Goal: Task Accomplishment & Management: Use online tool/utility

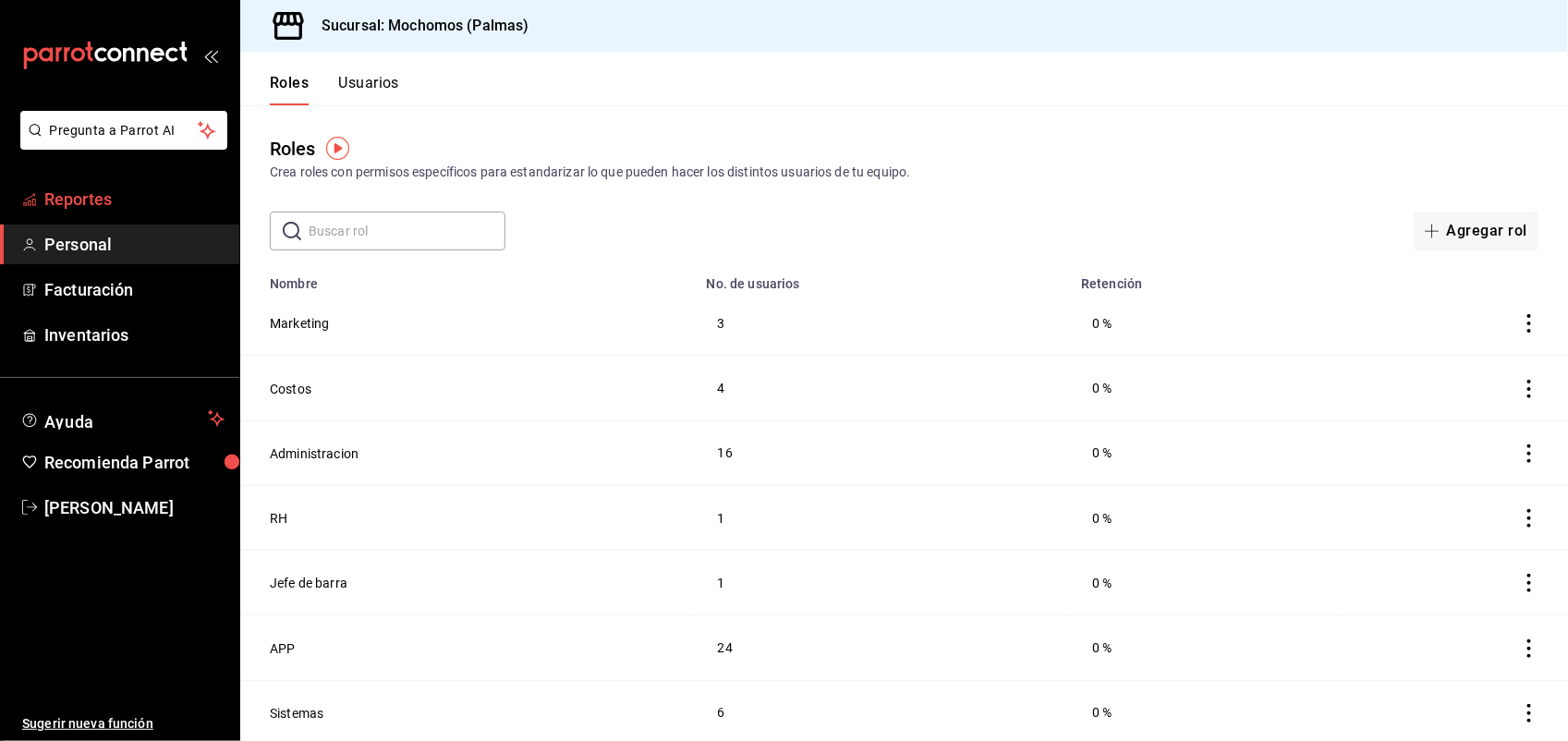
click at [97, 194] on span "Reportes" at bounding box center [135, 200] width 180 height 25
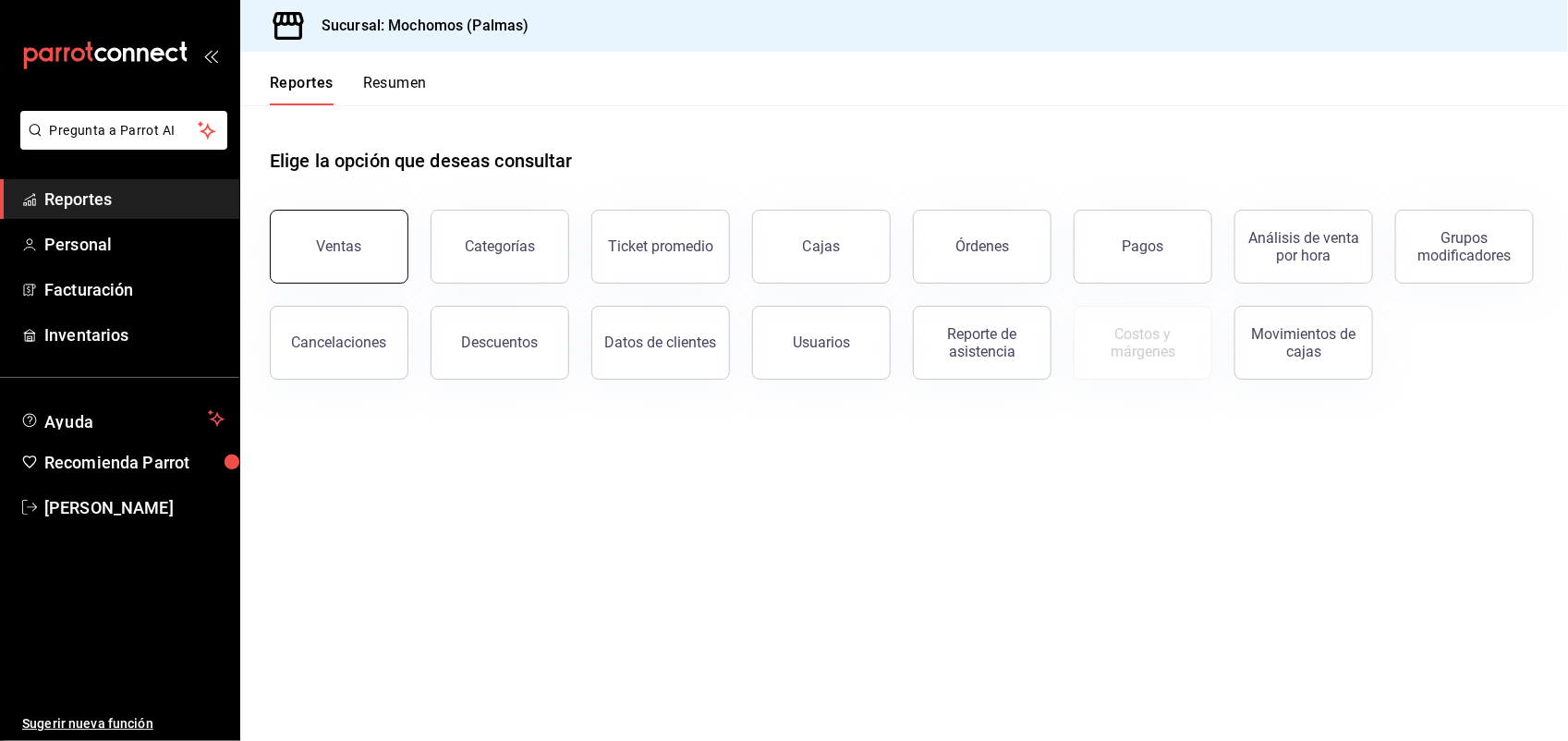
click at [357, 240] on div "Ventas" at bounding box center [340, 246] width 46 height 17
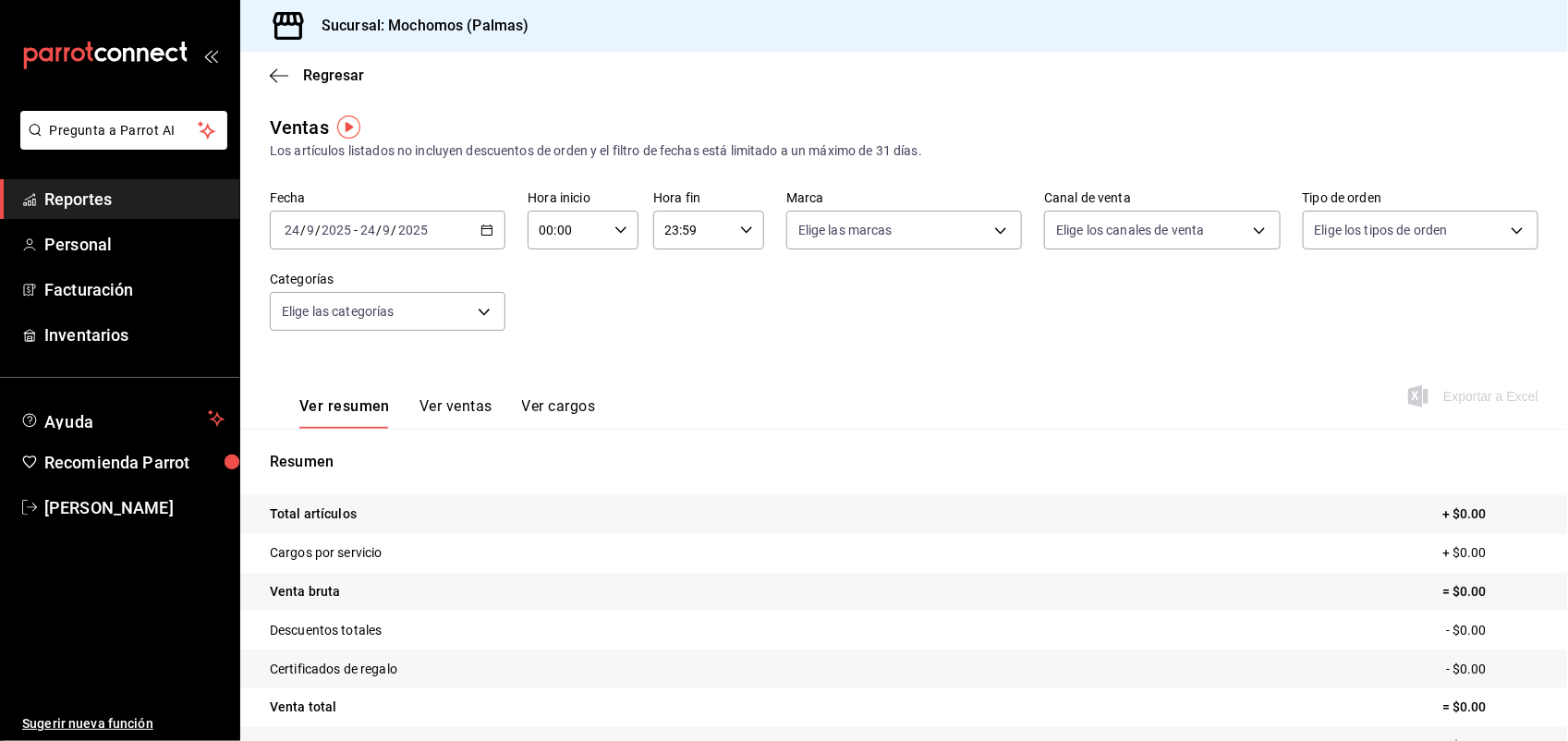
click at [356, 231] on span "-" at bounding box center [356, 231] width 4 height 15
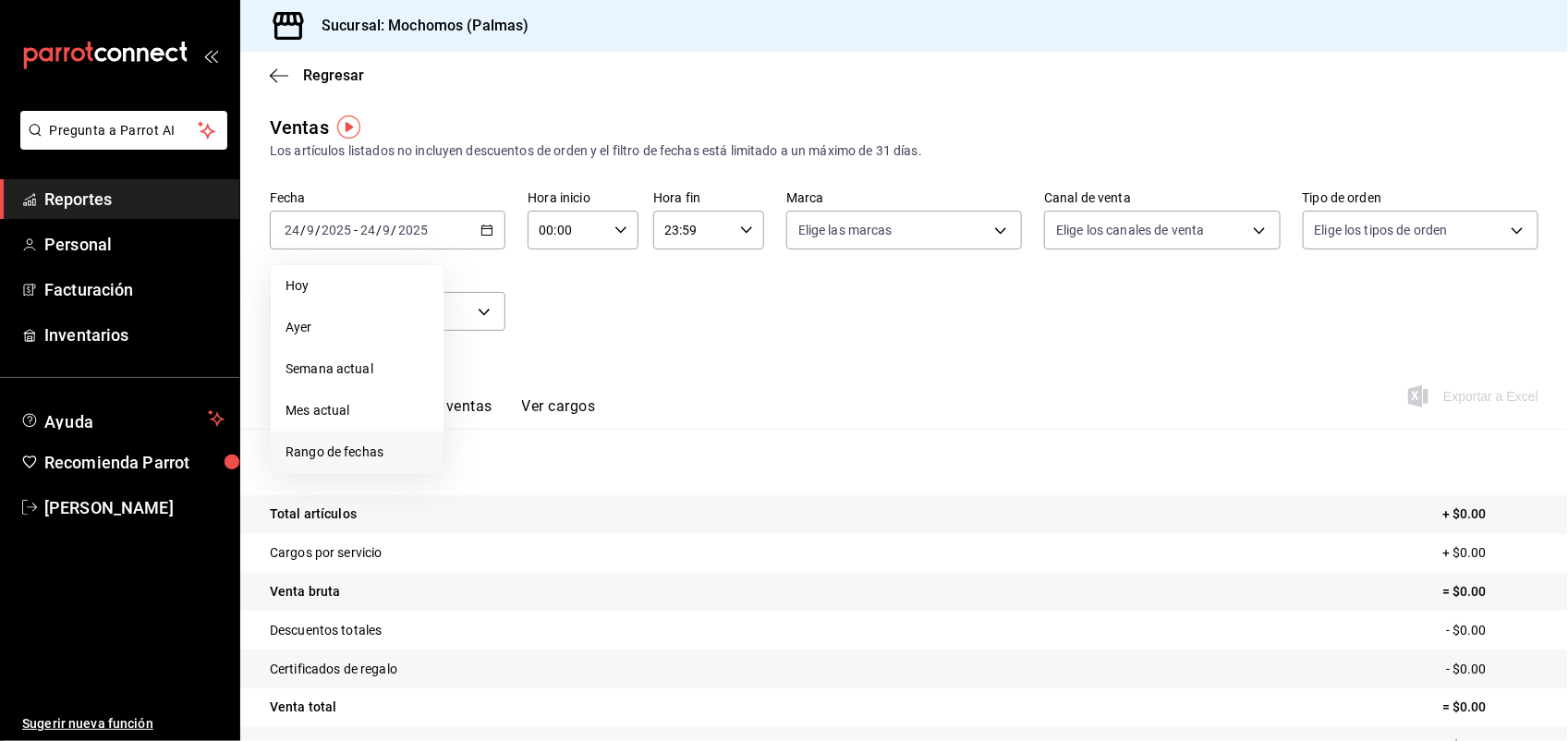
click at [366, 450] on span "Rango de fechas" at bounding box center [357, 452] width 143 height 19
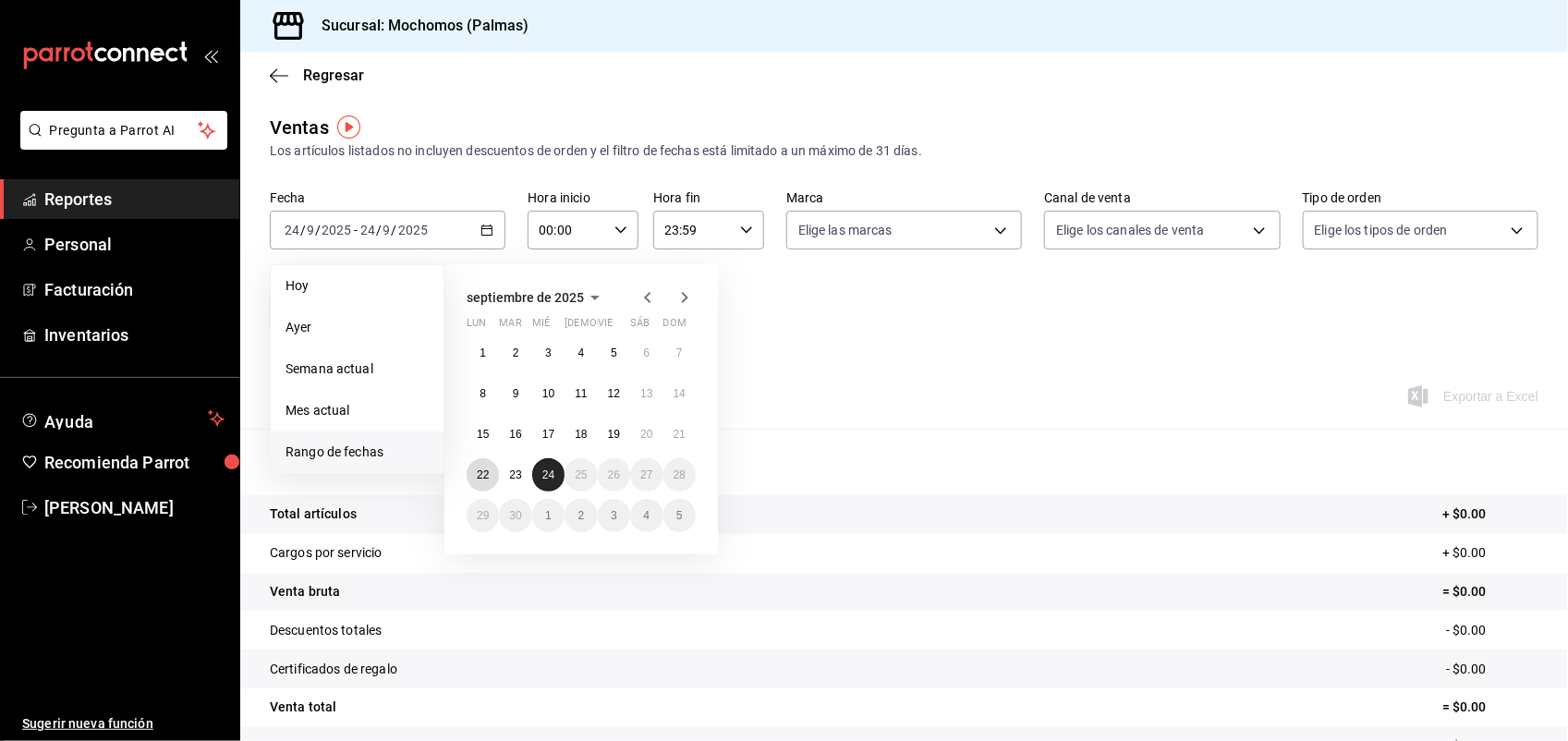
drag, startPoint x: 483, startPoint y: 476, endPoint x: 537, endPoint y: 473, distance: 54.1
click at [537, 473] on div "1 2 3 4 5 6 7 8 9 10 11 12 13 14 15 16 17 18 19 20 21 22 23 24 25 26 27 28 29 3…" at bounding box center [580, 434] width 229 height 196
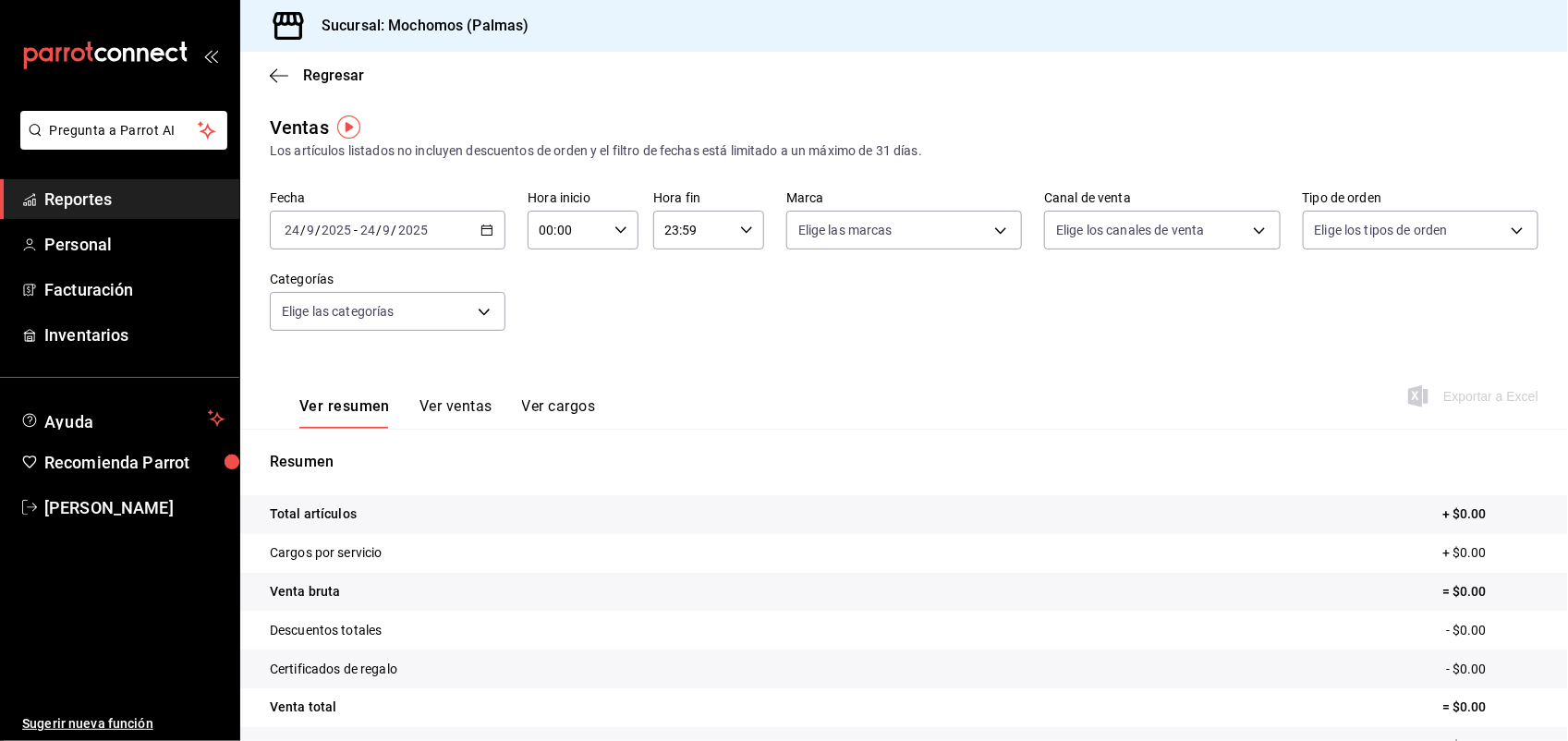
click at [615, 229] on \(Stroke\) "button" at bounding box center [621, 229] width 11 height 7
click at [546, 348] on button "02" at bounding box center [553, 366] width 47 height 37
type input "02:00"
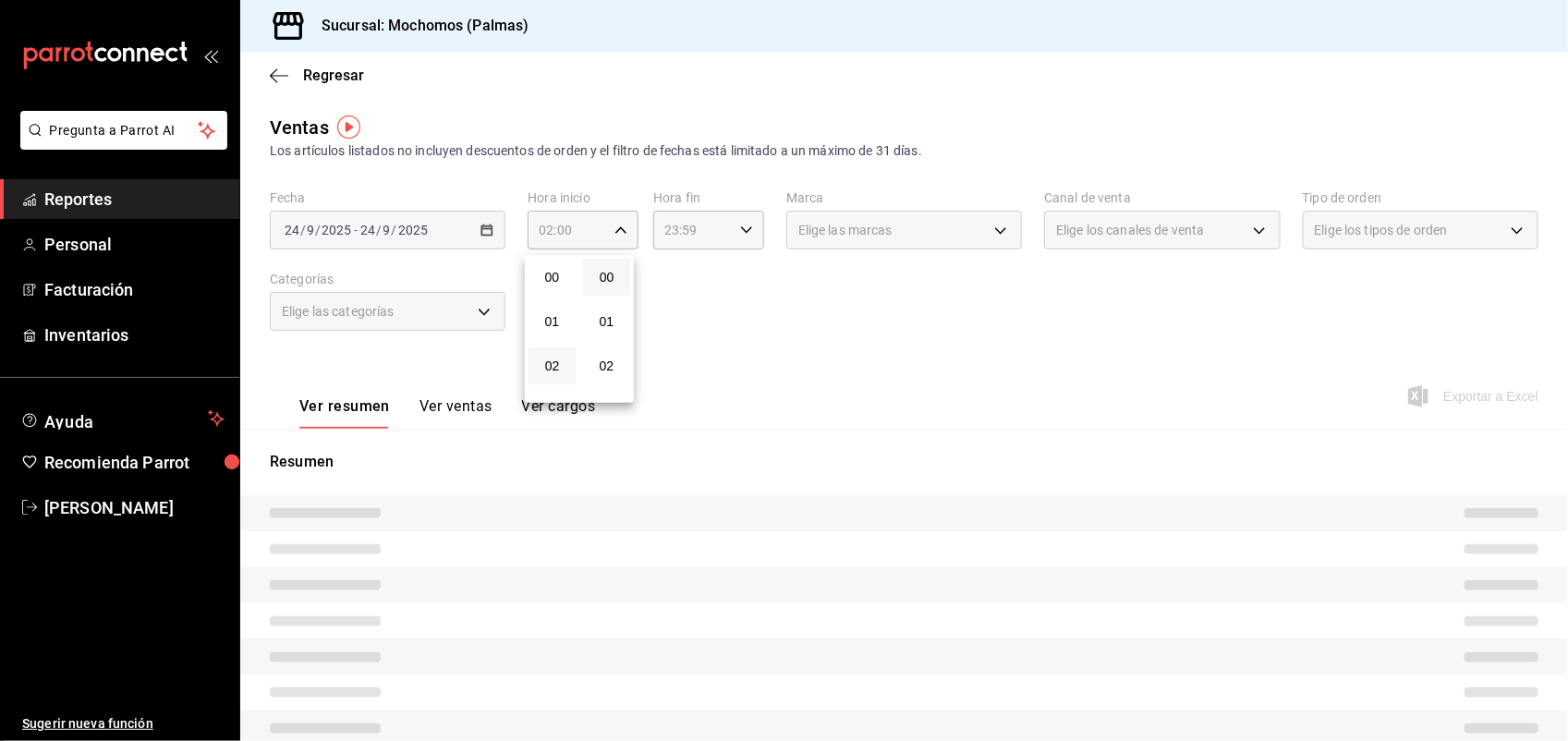
scroll to position [47, 0]
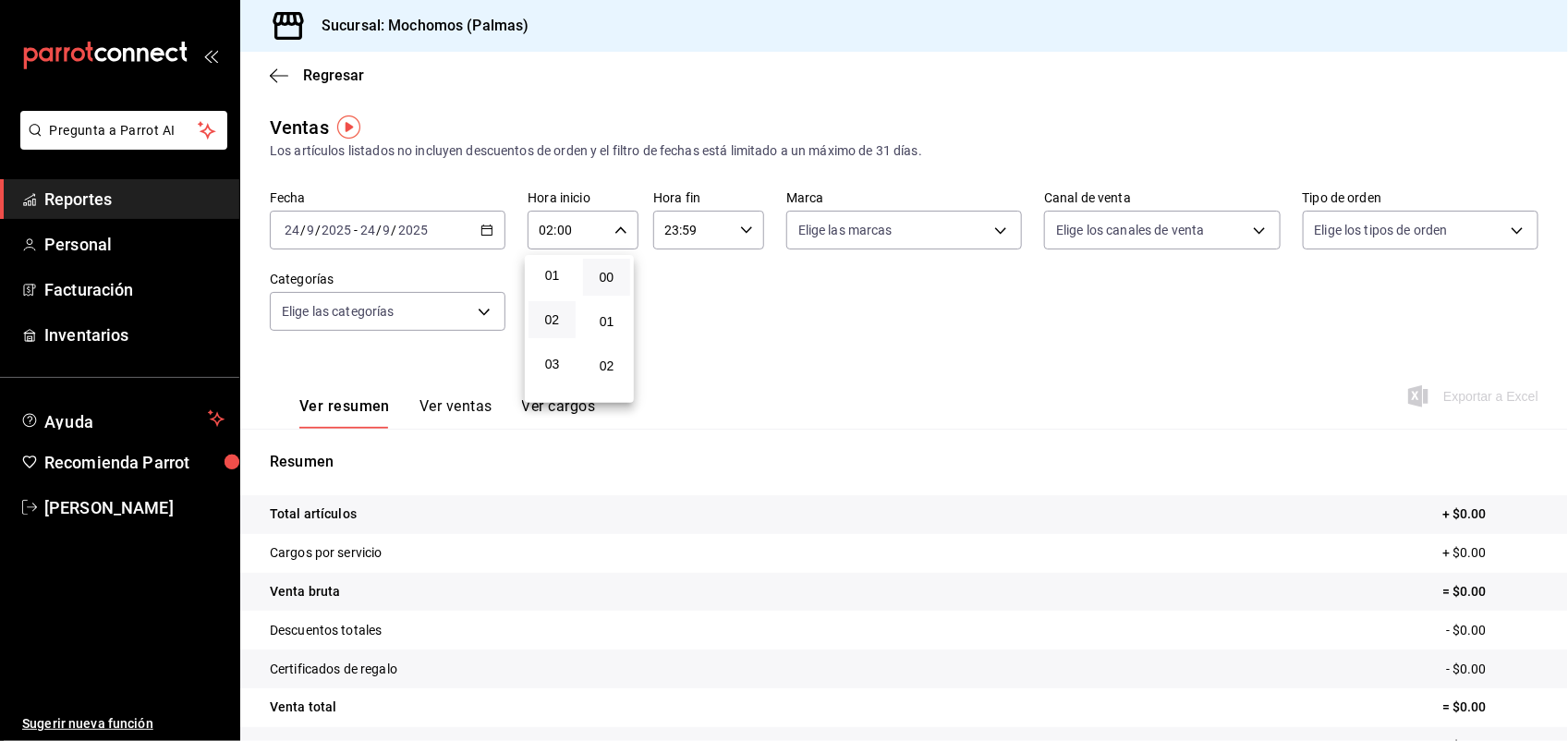
click at [546, 346] on button "03" at bounding box center [553, 364] width 47 height 37
click at [552, 260] on span "05" at bounding box center [552, 268] width 25 height 15
type input "05:00"
click at [663, 228] on div at bounding box center [784, 370] width 1568 height 741
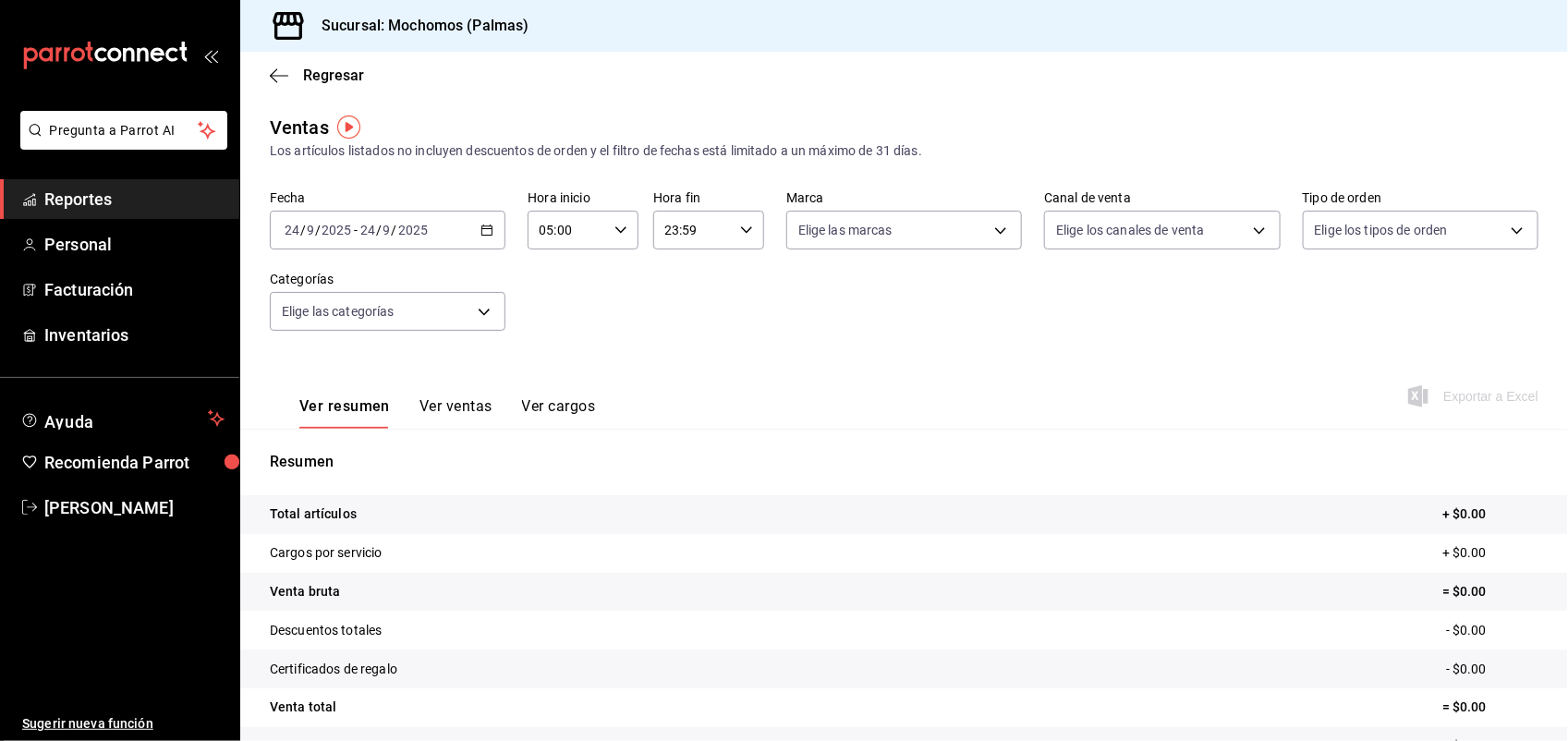
click at [744, 227] on \(Stroke\) "button" at bounding box center [746, 229] width 11 height 7
drag, startPoint x: 672, startPoint y: 374, endPoint x: 662, endPoint y: 332, distance: 43.2
click at [662, 341] on button "22" at bounding box center [676, 359] width 47 height 37
click at [675, 308] on span "21" at bounding box center [676, 315] width 25 height 15
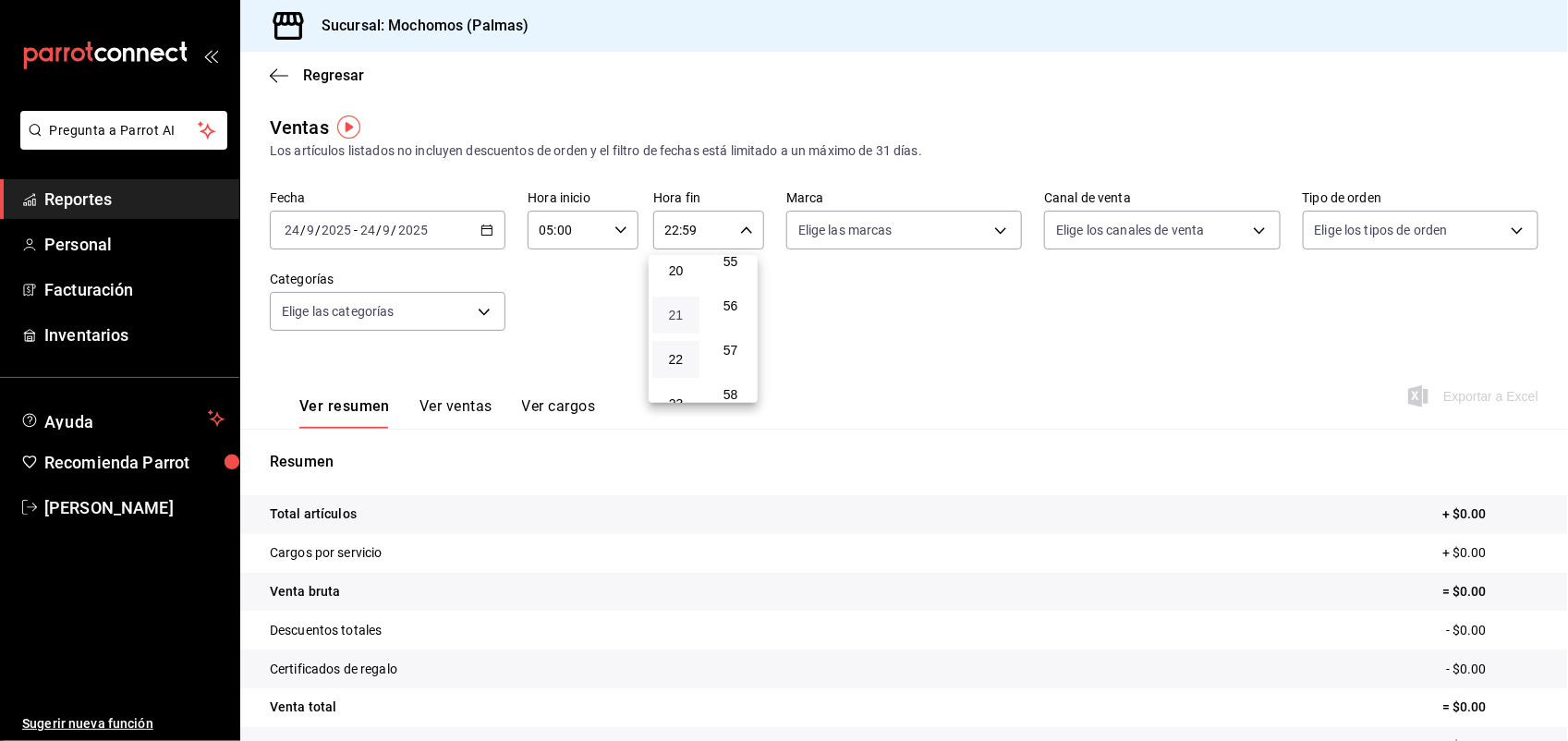
type input "21:59"
click at [721, 343] on span "57" at bounding box center [730, 351] width 25 height 15
type input "21:57"
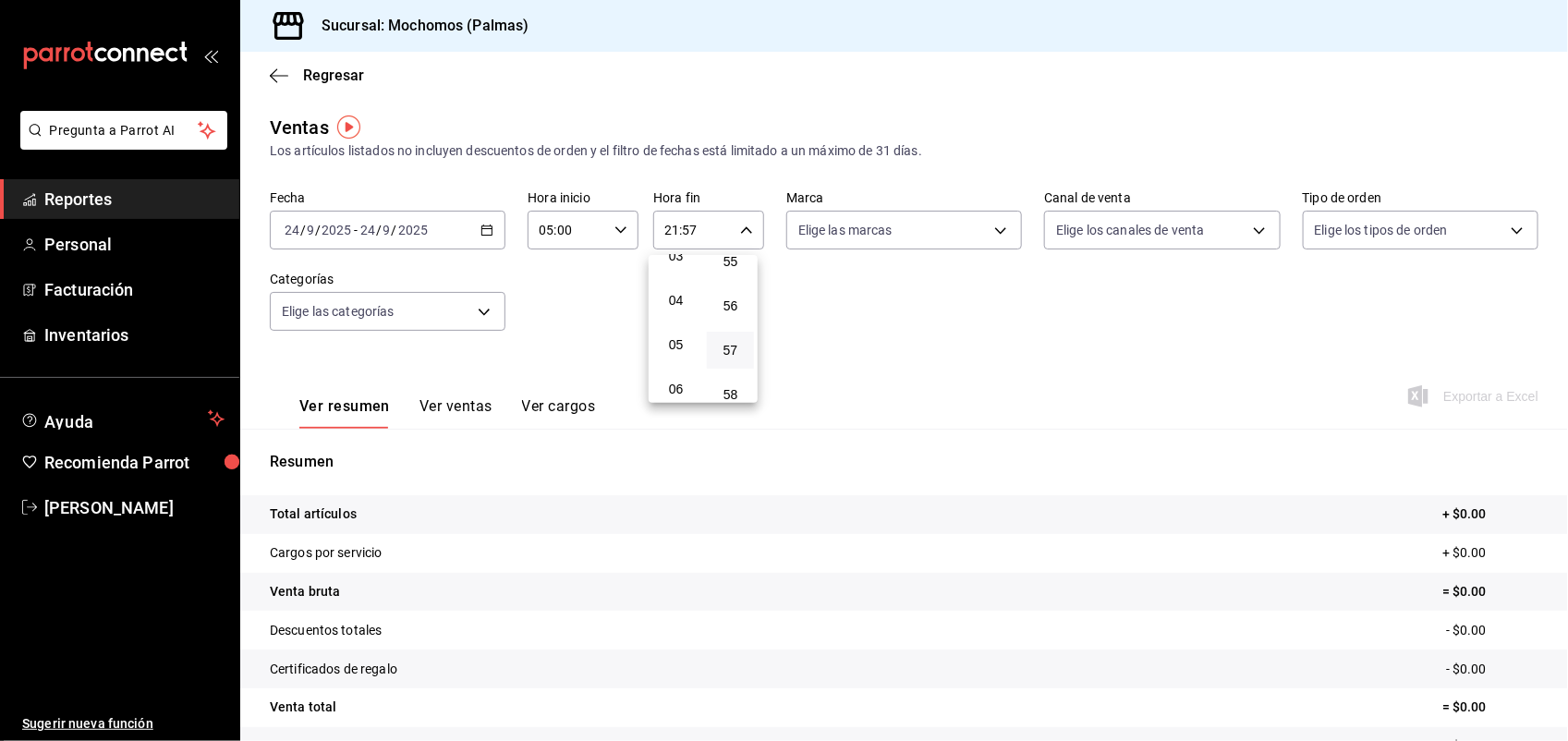
click at [728, 431] on span "59" at bounding box center [730, 439] width 25 height 15
click at [676, 293] on span "04" at bounding box center [676, 300] width 25 height 15
type input "04:59"
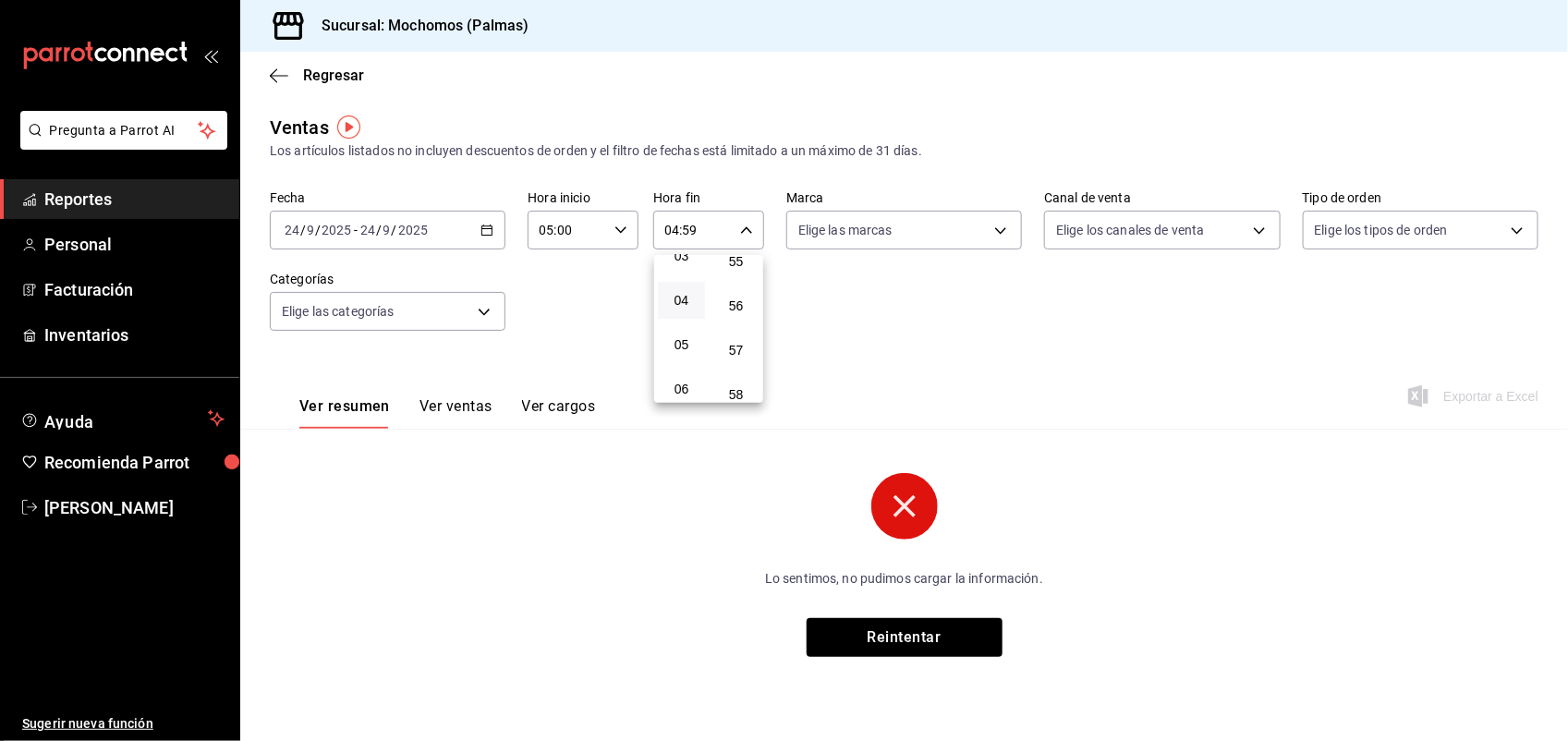
drag, startPoint x: 901, startPoint y: 629, endPoint x: 866, endPoint y: 635, distance: 35.5
click at [866, 635] on div at bounding box center [784, 370] width 1568 height 741
click at [898, 510] on icon at bounding box center [904, 506] width 22 height 22
click at [482, 229] on icon "button" at bounding box center [487, 230] width 13 height 13
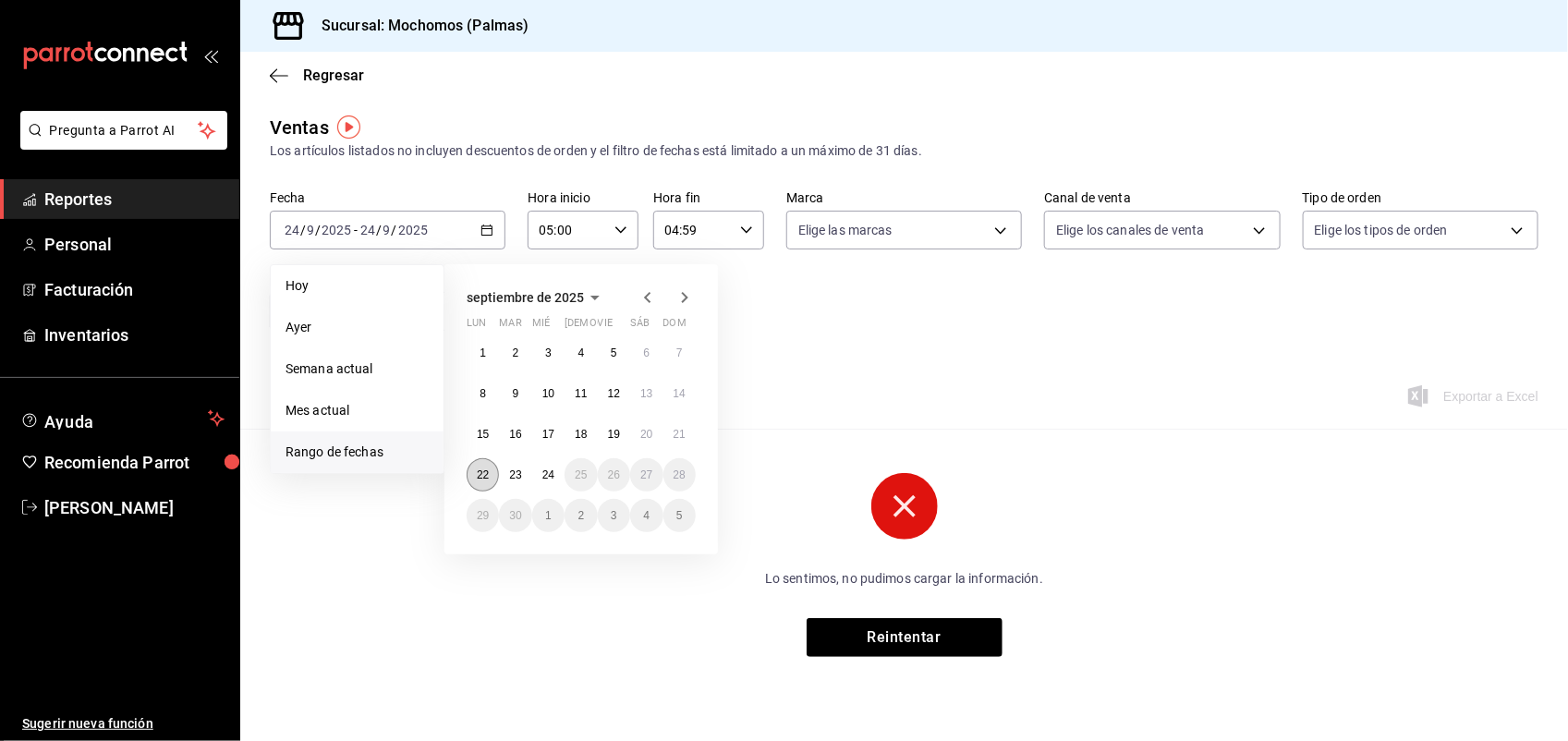
click at [477, 468] on abbr "22" at bounding box center [482, 475] width 12 height 13
click at [477, 468] on div "Ventas Los artículos listados no incluyen descuentos de orden y el filtro de fe…" at bounding box center [904, 400] width 1328 height 573
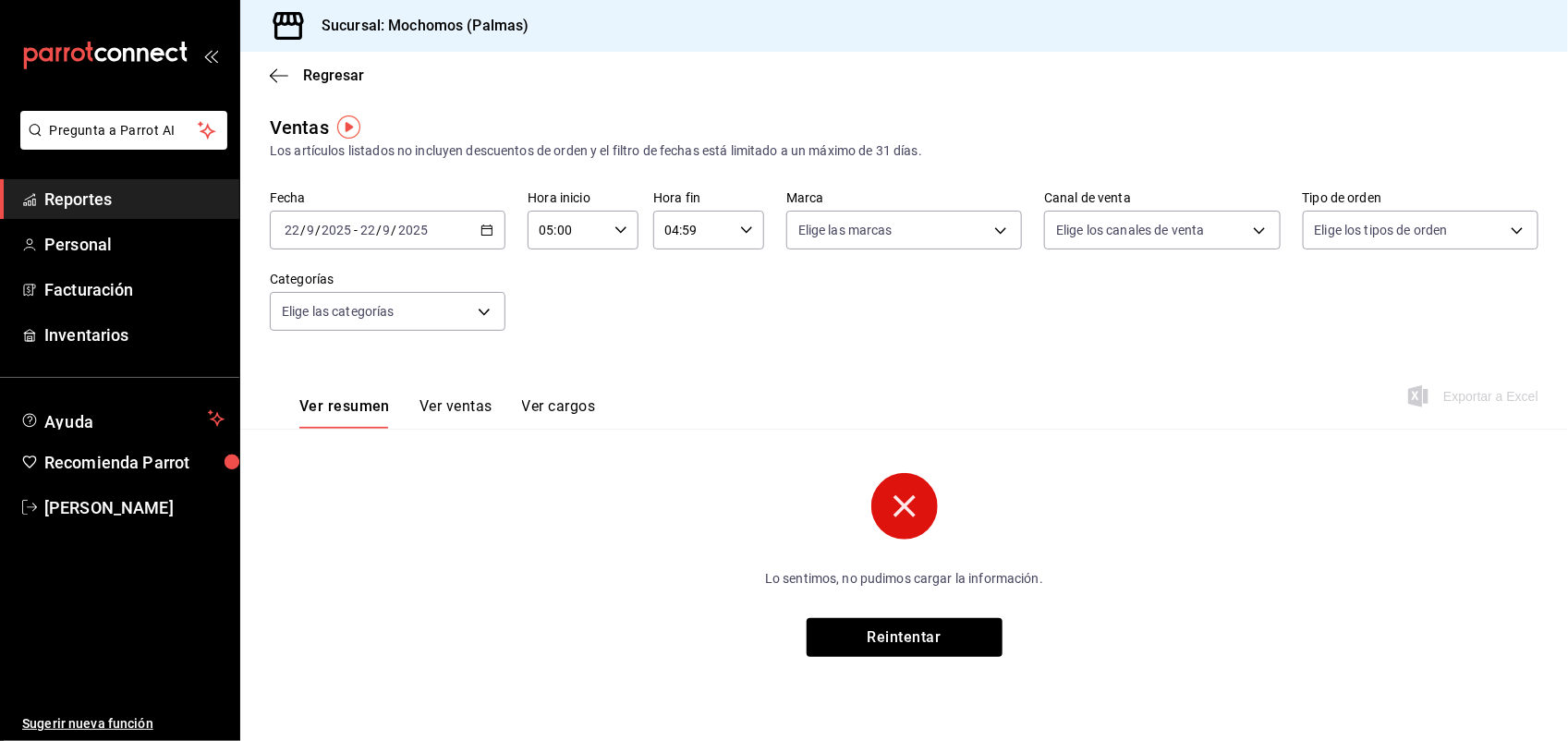
drag, startPoint x: 477, startPoint y: 468, endPoint x: 486, endPoint y: 219, distance: 249.2
click at [486, 219] on div "[DATE] [DATE] - [DATE] [DATE]" at bounding box center [387, 230] width 236 height 39
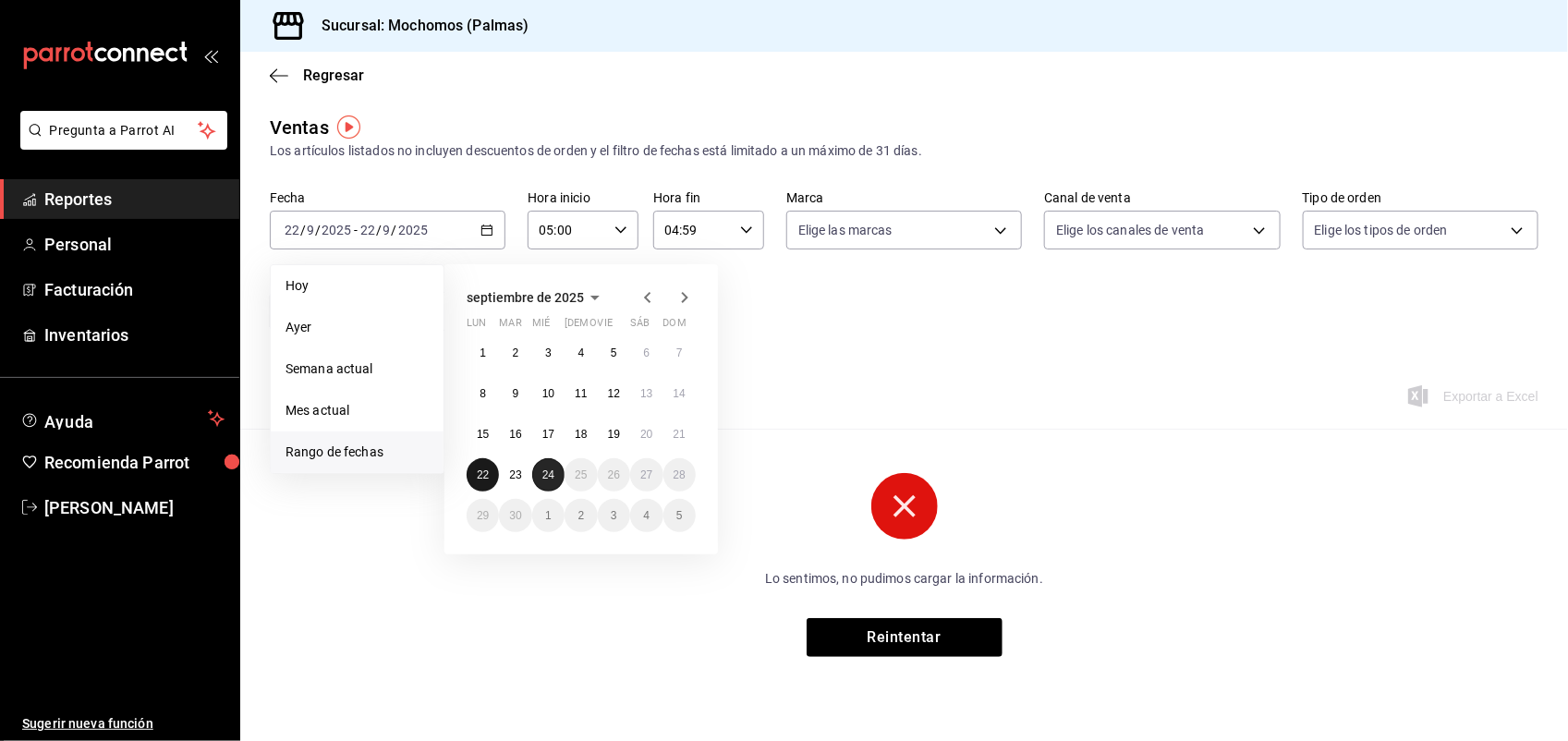
drag, startPoint x: 492, startPoint y: 473, endPoint x: 536, endPoint y: 474, distance: 44.0
click at [536, 474] on div "1 2 3 4 5 6 7 8 9 10 11 12 13 14 15 16 17 18 19 20 21 22 23 24 25 26 27 28 29 3…" at bounding box center [580, 434] width 229 height 196
click at [536, 474] on button "24" at bounding box center [549, 475] width 32 height 33
click at [482, 474] on abbr "22" at bounding box center [482, 475] width 12 height 13
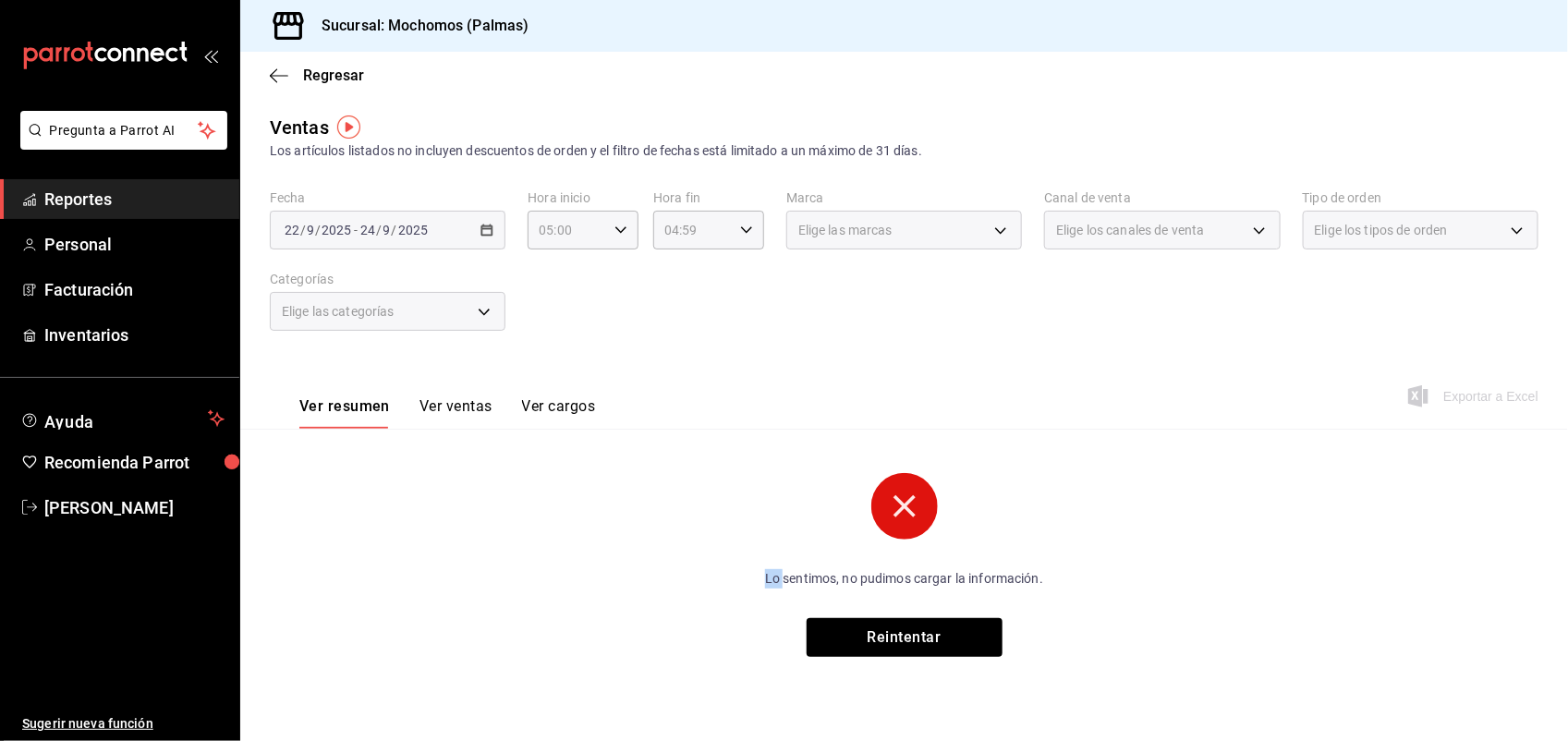
click at [482, 474] on div "Lo sentimos, no pudimos cargar la información. Reintentar" at bounding box center [904, 565] width 1269 height 184
drag, startPoint x: 482, startPoint y: 474, endPoint x: 479, endPoint y: 227, distance: 247.0
click at [479, 227] on div "[DATE] [DATE] - [DATE] [DATE]" at bounding box center [387, 230] width 236 height 39
click at [703, 536] on div "Ventas Los artículos listados no incluyen descuentos de orden y el filtro de fe…" at bounding box center [904, 400] width 1328 height 573
click at [907, 649] on button "Reintentar" at bounding box center [905, 637] width 196 height 39
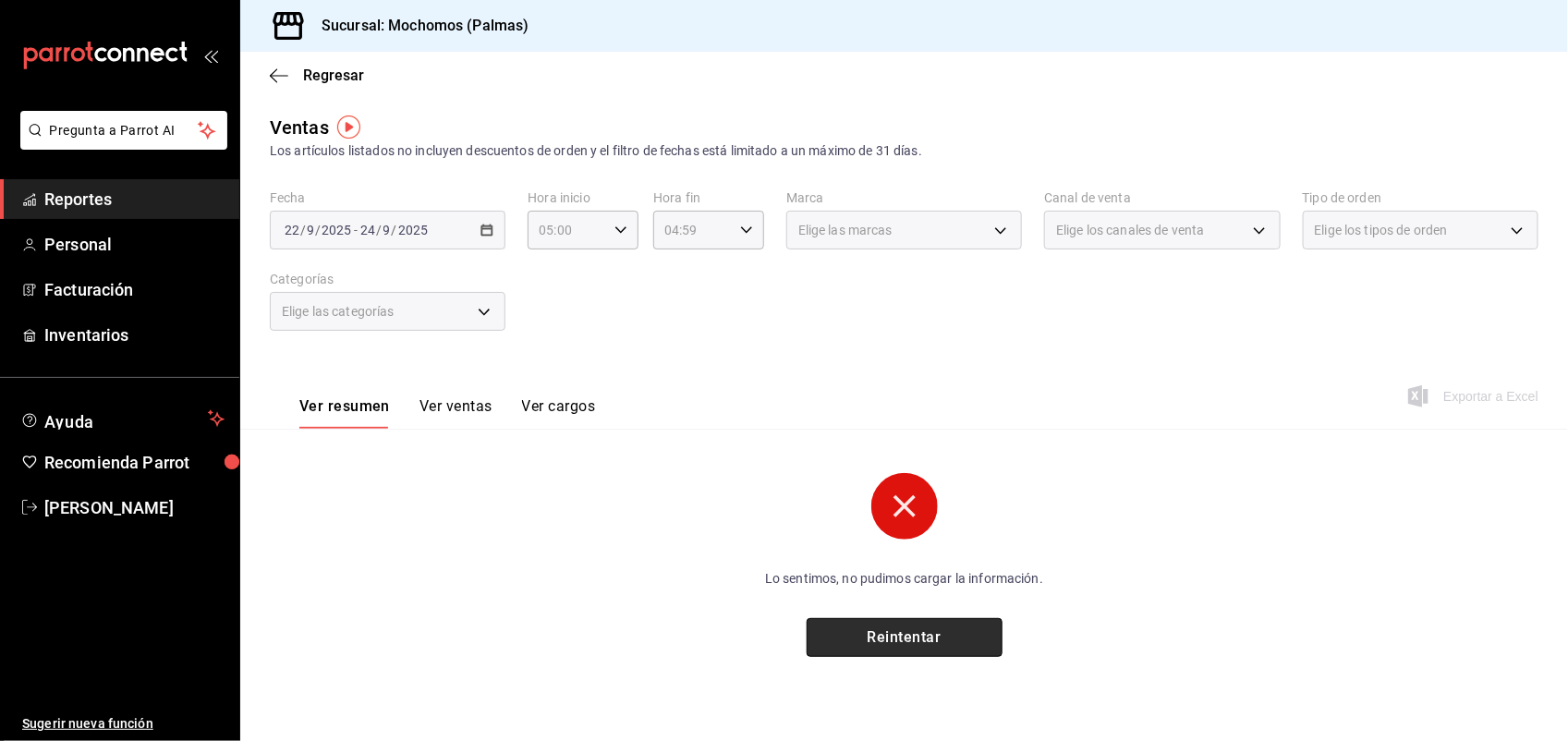
click at [907, 630] on button "Reintentar" at bounding box center [905, 637] width 196 height 39
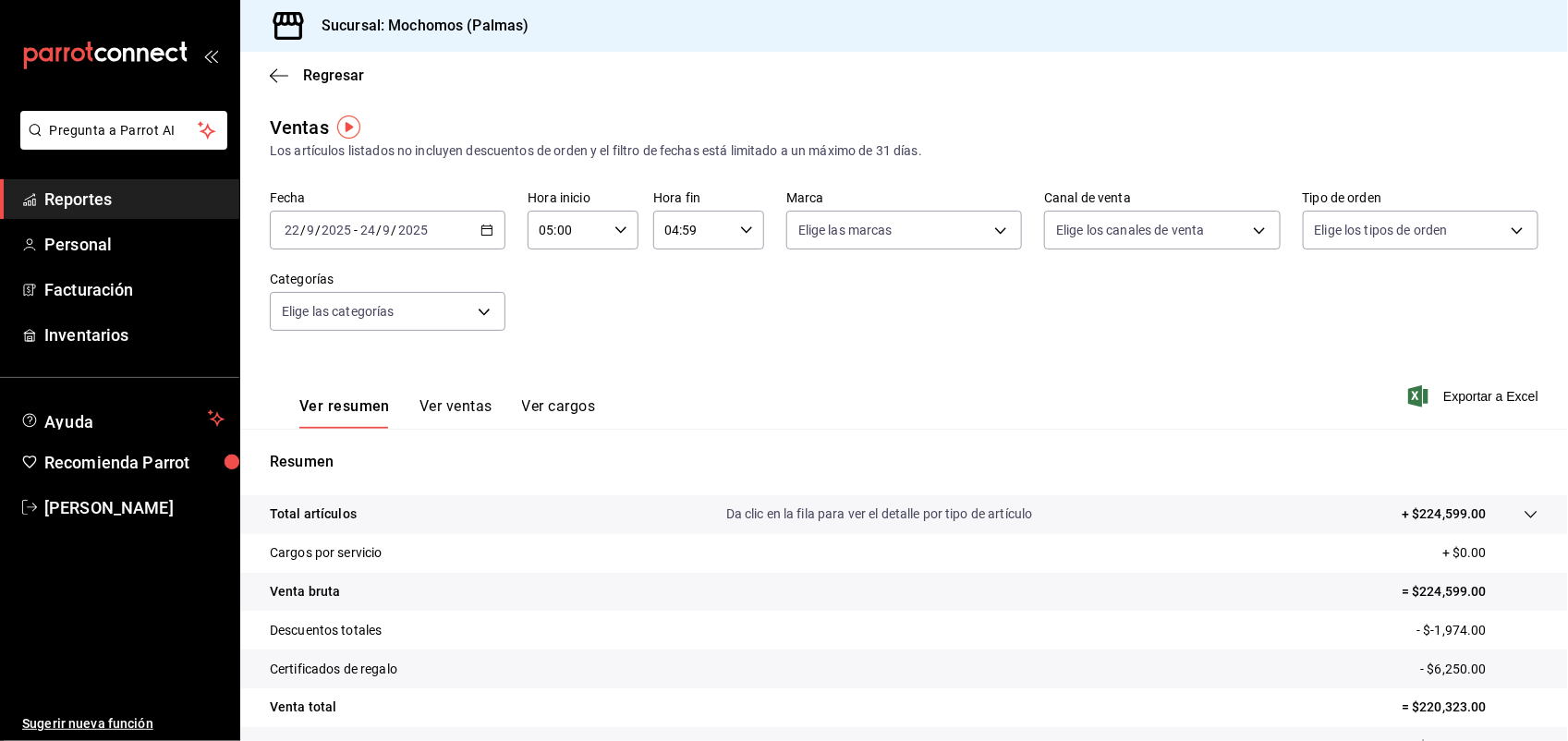
click at [907, 630] on tr "Descuentos totales - $-1,974.00" at bounding box center [904, 630] width 1328 height 39
click at [490, 224] on \(Stroke\) "button" at bounding box center [490, 224] width 1 height 1
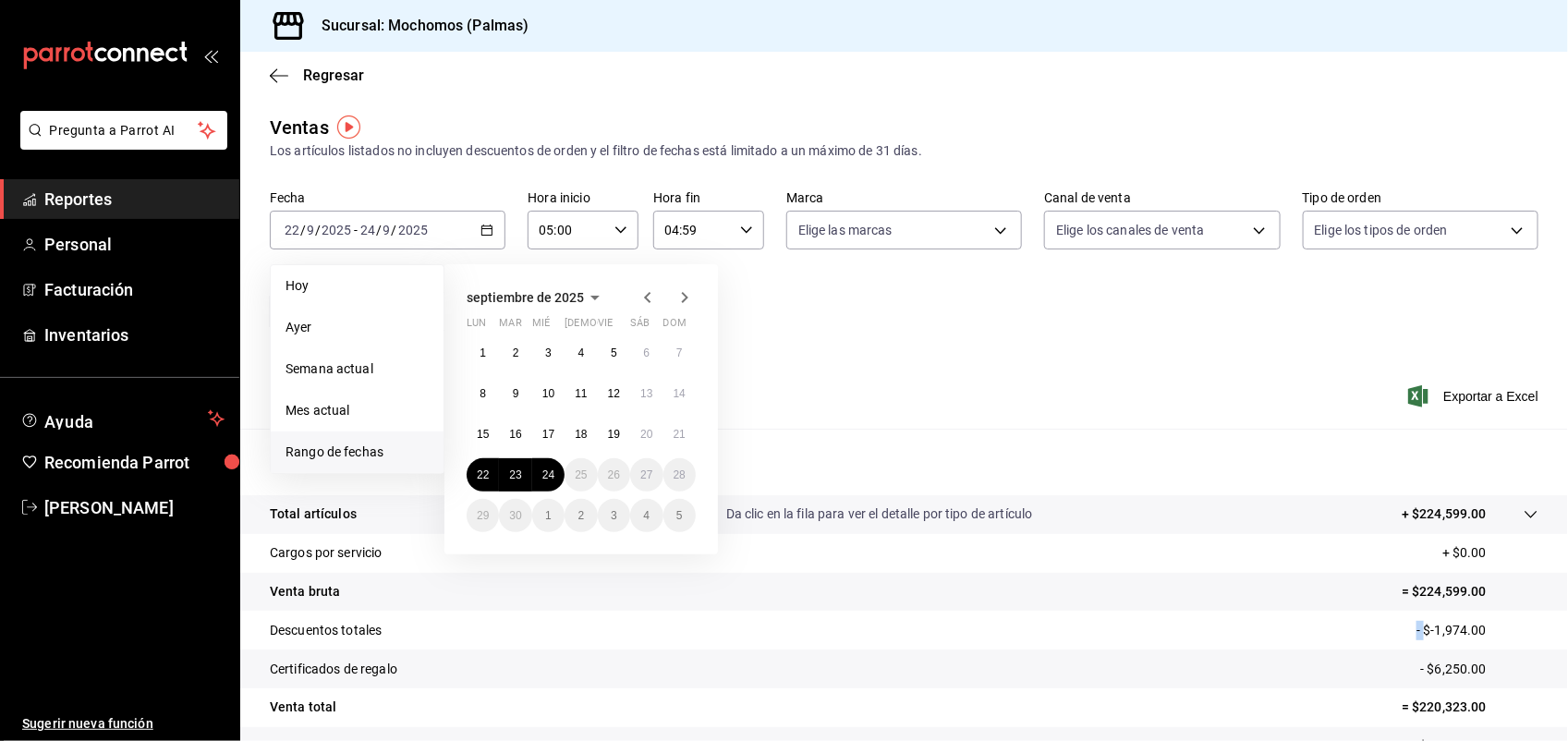
click at [1056, 395] on div "Ver resumen Ver ventas Ver cargos Exportar a Excel" at bounding box center [904, 391] width 1328 height 76
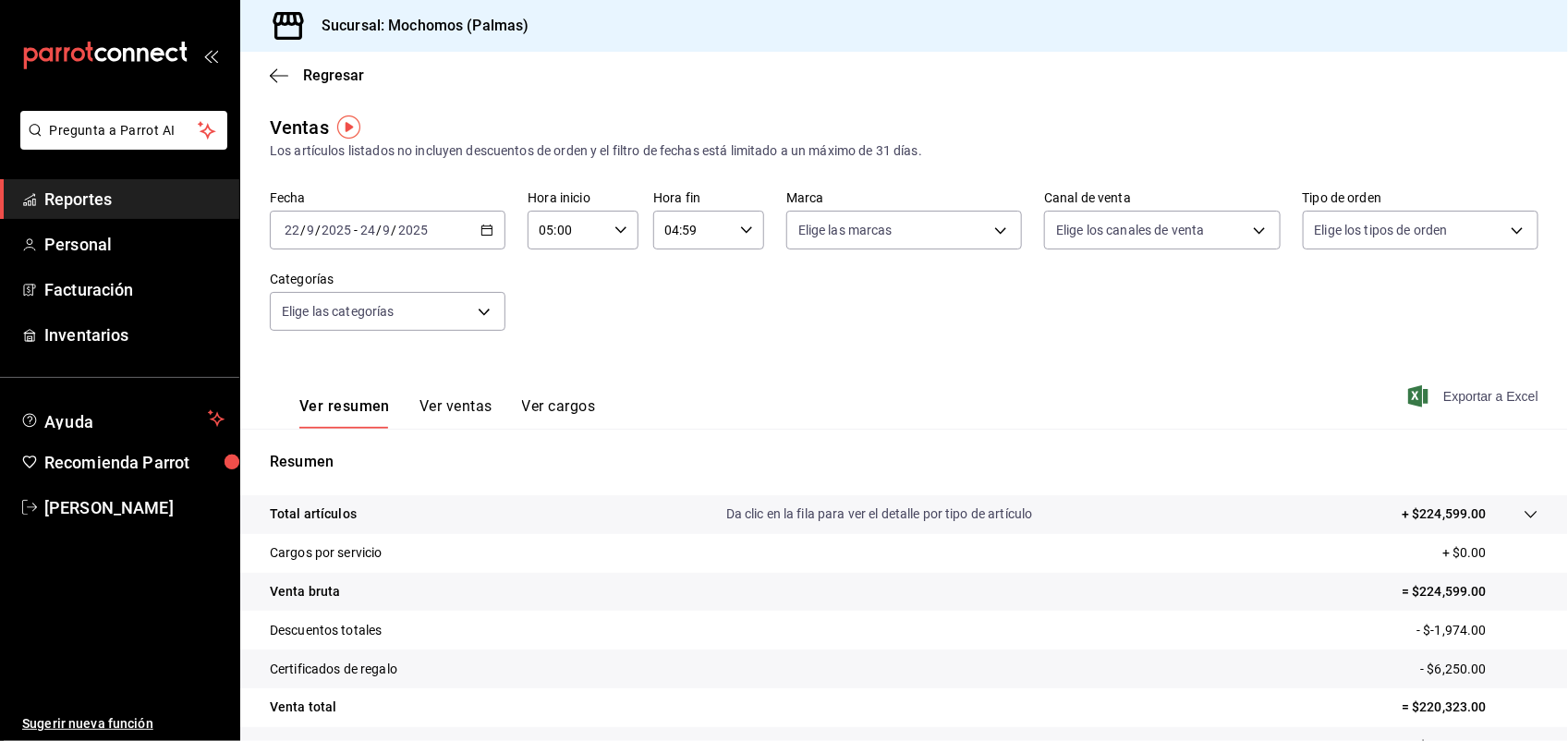
click at [1477, 391] on span "Exportar a Excel" at bounding box center [1475, 396] width 126 height 22
